Goal: Task Accomplishment & Management: Complete application form

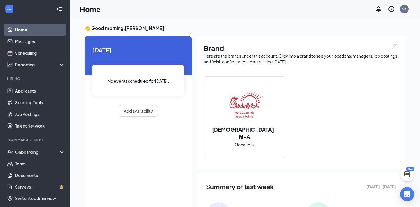
click at [34, 144] on li "Team Management Onboarding Team Documents Surveys" at bounding box center [35, 165] width 70 height 55
click at [33, 151] on div "Onboarding" at bounding box center [37, 152] width 45 height 6
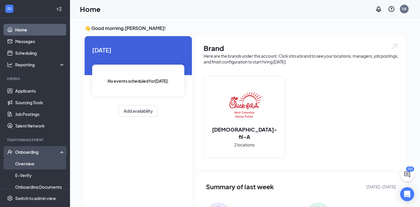
click at [33, 164] on link "Overview" at bounding box center [40, 164] width 50 height 12
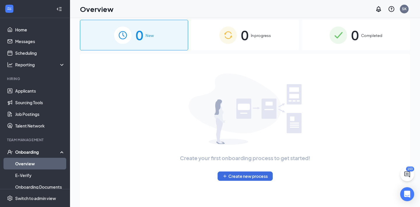
scroll to position [6, 0]
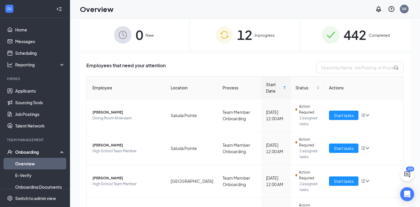
click at [238, 43] on span "12" at bounding box center [244, 35] width 15 height 20
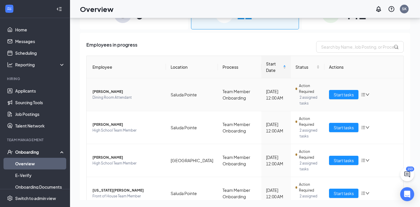
scroll to position [241, 0]
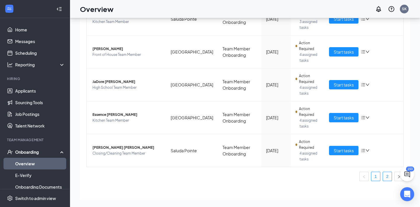
click at [387, 173] on link "2" at bounding box center [387, 176] width 9 height 9
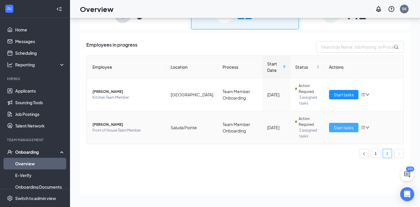
click at [339, 127] on span "Start tasks" at bounding box center [344, 128] width 20 height 6
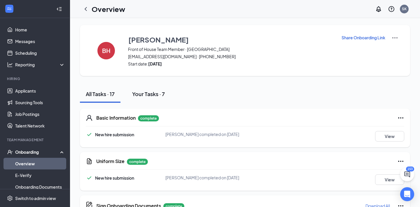
click at [143, 94] on div "Your Tasks · 7" at bounding box center [148, 93] width 33 height 7
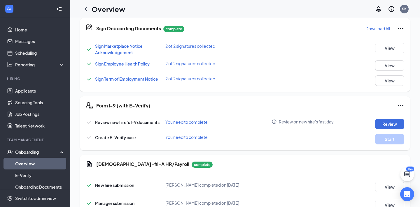
scroll to position [129, 0]
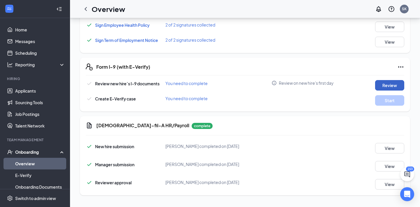
click at [378, 84] on button "Review" at bounding box center [389, 85] width 29 height 10
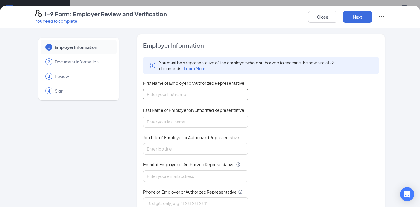
click at [179, 95] on input "First Name of Employer or Authorized Representative" at bounding box center [195, 95] width 105 height 12
type input "[PERSON_NAME]"
click at [168, 119] on input "Last Name of Employer or Authorized Representative" at bounding box center [195, 122] width 105 height 12
type input "[PERSON_NAME]"
click at [166, 148] on input "Job Title of Employer or Authorized Representative" at bounding box center [195, 149] width 105 height 12
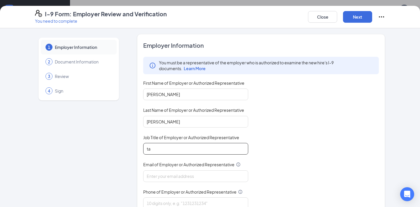
type input "t"
type input "Talent Director"
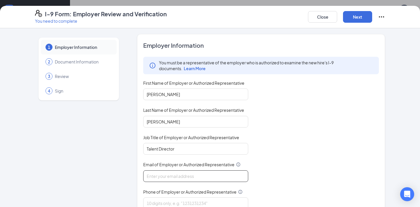
click at [163, 173] on input "Email of Employer or Authorized Representative" at bounding box center [195, 177] width 105 height 12
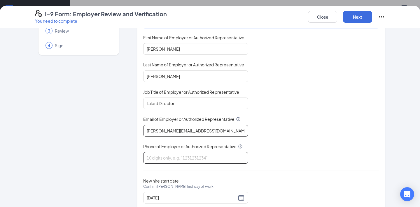
type input "[PERSON_NAME][EMAIL_ADDRESS][DOMAIN_NAME]"
click at [157, 155] on input "Phone of Employer or Authorized Representative" at bounding box center [195, 158] width 105 height 12
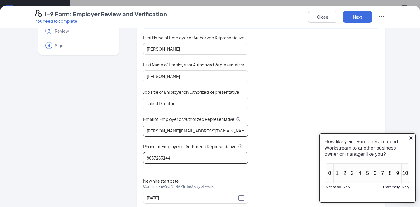
scroll to position [62, 0]
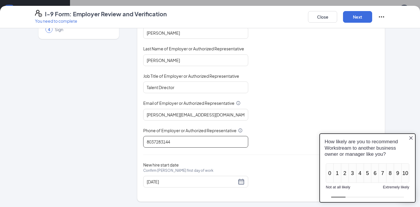
type input "8037283144"
click at [411, 137] on icon "Close button" at bounding box center [411, 138] width 5 height 5
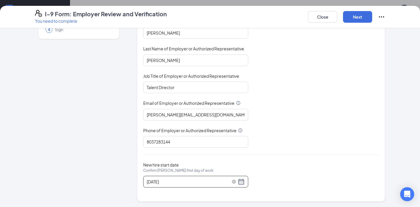
click at [184, 179] on input "[DATE]" at bounding box center [192, 182] width 90 height 6
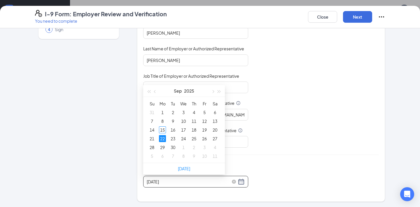
click at [190, 181] on input "[DATE]" at bounding box center [192, 182] width 90 height 6
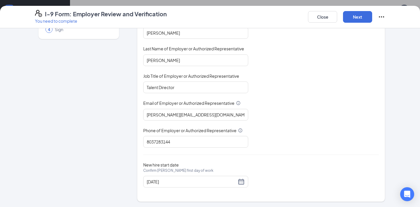
click at [310, 167] on div "New hire start date Confirm [PERSON_NAME] first day of work [DATE]" at bounding box center [261, 174] width 236 height 25
click at [180, 180] on input "[DATE]" at bounding box center [192, 182] width 90 height 6
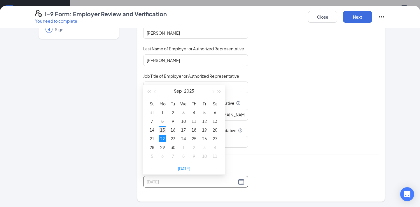
type input "[DATE]"
click at [163, 130] on div "15" at bounding box center [162, 130] width 7 height 7
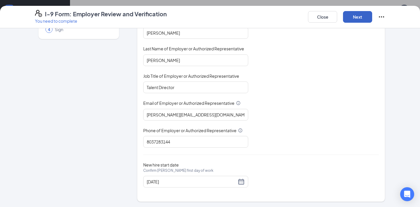
click at [354, 15] on button "Next" at bounding box center [357, 17] width 29 height 12
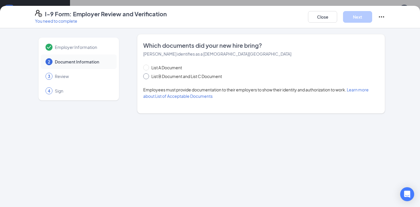
click at [148, 79] on span at bounding box center [146, 76] width 6 height 6
click at [147, 78] on input "List B Document and List C Document" at bounding box center [145, 75] width 4 height 4
radio input "true"
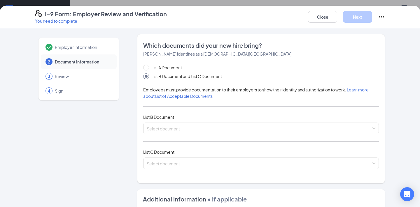
click at [165, 138] on div "List A Document List B Document and List C Document Employees must provide docu…" at bounding box center [261, 120] width 236 height 112
click at [162, 134] on div "List A Document List B Document and List C Document Employees must provide docu…" at bounding box center [261, 120] width 236 height 112
click at [159, 132] on span at bounding box center [259, 128] width 225 height 11
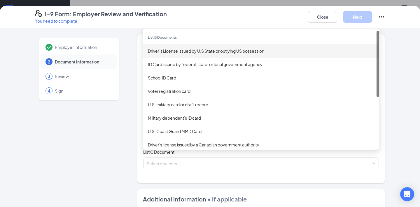
click at [166, 51] on div "Driver’s License issued by U.S State or outlying US possession" at bounding box center [261, 51] width 226 height 6
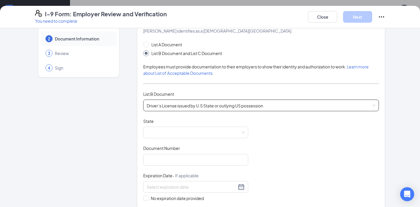
scroll to position [24, 0]
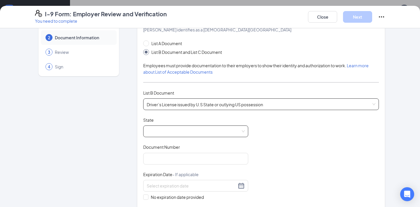
click at [158, 128] on span at bounding box center [196, 131] width 98 height 11
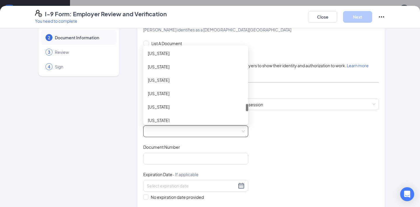
scroll to position [564, 0]
click at [168, 79] on div "[US_STATE]" at bounding box center [196, 80] width 96 height 6
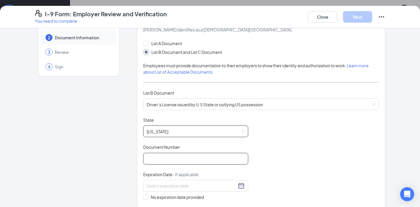
click at [158, 160] on input "Document Number" at bounding box center [195, 159] width 105 height 12
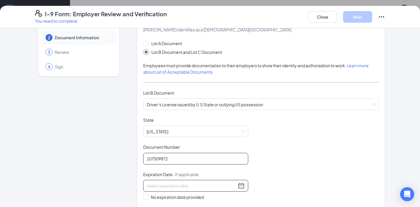
type input "107509872"
click at [163, 188] on input at bounding box center [192, 186] width 90 height 6
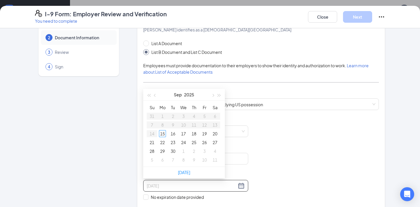
type input "[DATE]"
click at [221, 96] on button "button" at bounding box center [219, 95] width 6 height 12
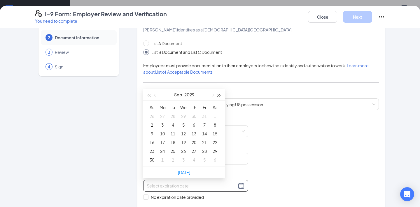
click at [221, 96] on button "button" at bounding box center [219, 95] width 6 height 12
type input "[DATE]"
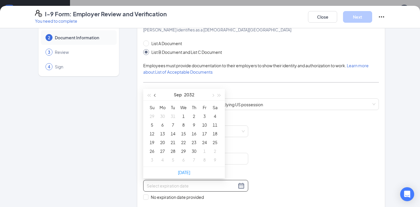
click at [154, 94] on span "button" at bounding box center [155, 95] width 3 height 3
type input "[DATE]"
click at [194, 133] on div "19" at bounding box center [193, 133] width 7 height 7
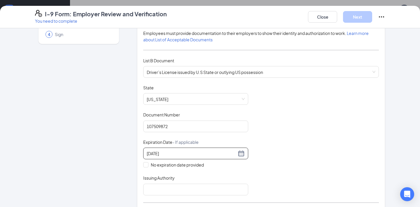
scroll to position [81, 0]
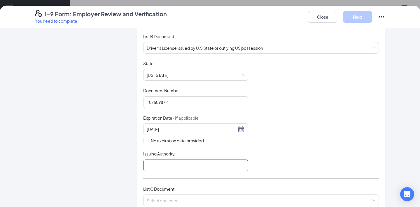
click at [158, 164] on input "Issuing Authority" at bounding box center [195, 166] width 105 height 12
type input "[US_STATE]"
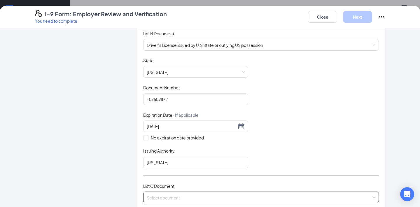
click at [152, 197] on input "search" at bounding box center [259, 196] width 225 height 9
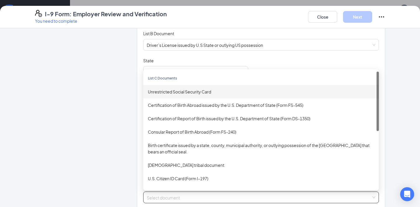
click at [179, 89] on div "Unrestricted Social Security Card" at bounding box center [261, 92] width 226 height 6
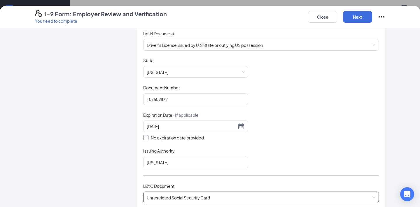
scroll to position [210, 0]
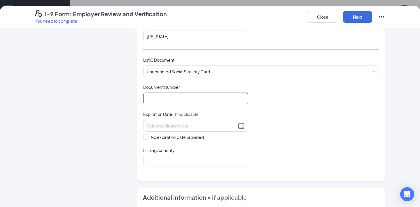
click at [161, 95] on input "Document Number" at bounding box center [195, 99] width 105 height 12
type input "409751010"
click at [163, 125] on input at bounding box center [192, 126] width 90 height 6
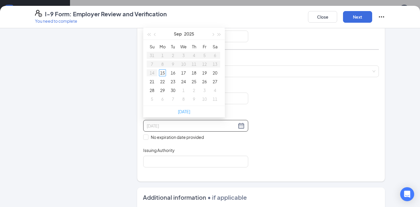
type input "[DATE]"
click at [146, 135] on input "No expiration date provided" at bounding box center [145, 137] width 4 height 4
checkbox input "true"
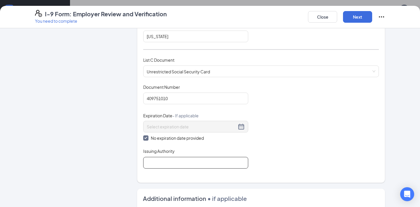
click at [155, 166] on input "Issuing Authority" at bounding box center [195, 163] width 105 height 12
type input "Social Security Administration"
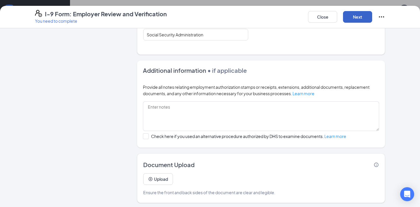
click at [350, 19] on button "Next" at bounding box center [357, 17] width 29 height 12
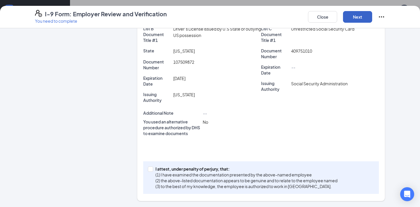
scroll to position [156, 0]
click at [186, 178] on p "(2) the above-listed documentation appears to be genuine and to relate to the e…" at bounding box center [246, 181] width 182 height 6
click at [152, 171] on input "I attest, under penalty of [PERSON_NAME], that: (1) I have examined the documen…" at bounding box center [150, 169] width 4 height 4
checkbox input "true"
click at [350, 22] on button "Next" at bounding box center [357, 17] width 29 height 12
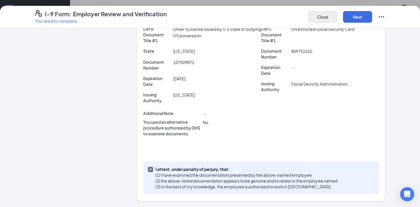
scroll to position [0, 0]
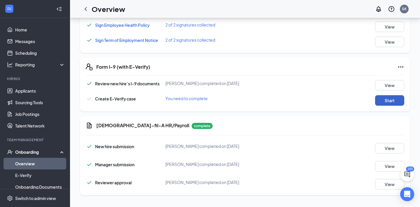
click at [388, 99] on button "Start" at bounding box center [389, 100] width 29 height 10
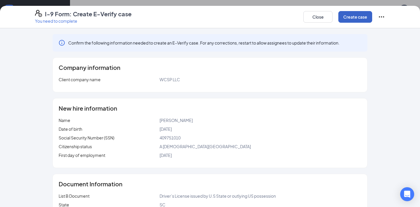
click at [352, 17] on button "Create case" at bounding box center [355, 17] width 34 height 12
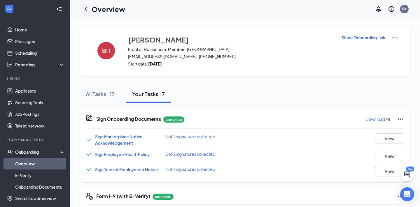
click at [85, 9] on icon "ChevronLeft" at bounding box center [86, 9] width 2 height 4
